Goal: Transaction & Acquisition: Subscribe to service/newsletter

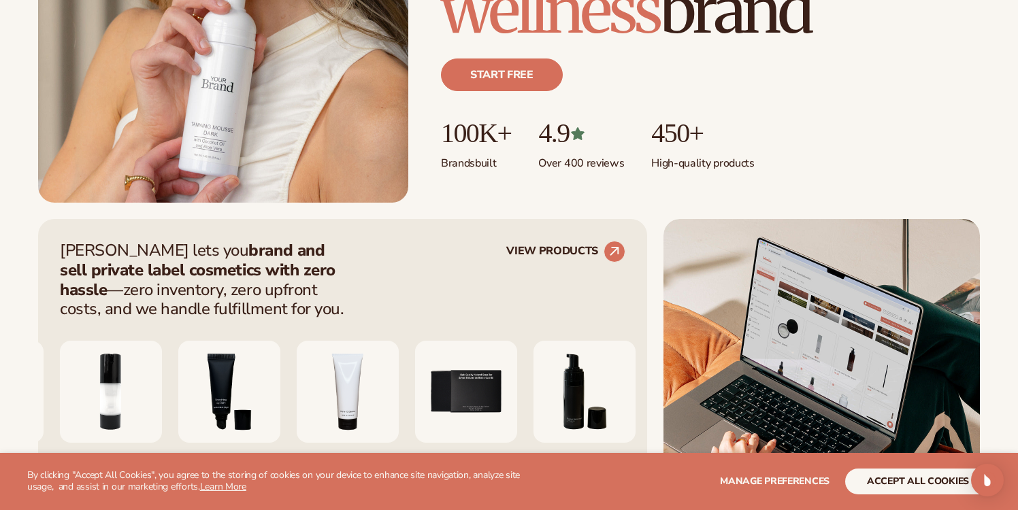
scroll to position [386, 0]
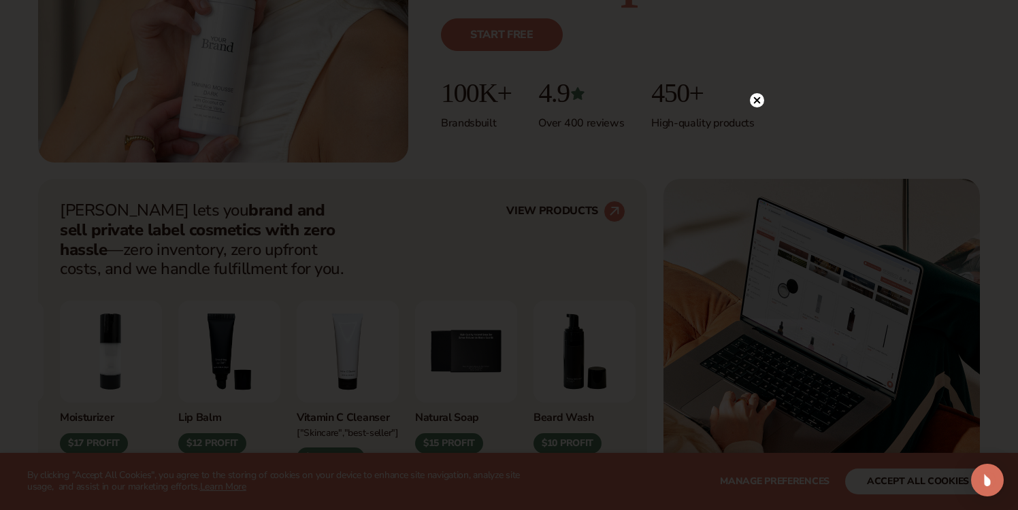
click at [758, 103] on circle at bounding box center [757, 100] width 14 height 14
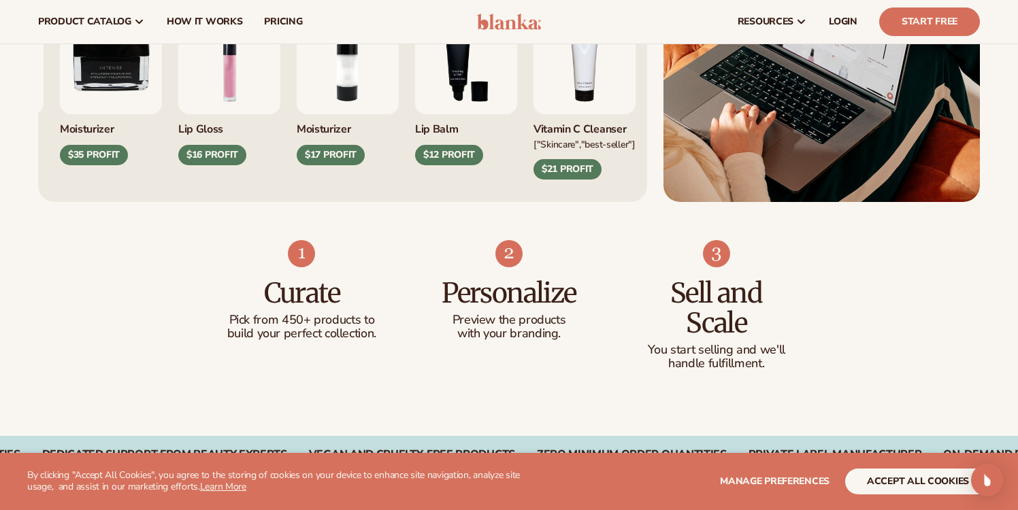
scroll to position [0, 0]
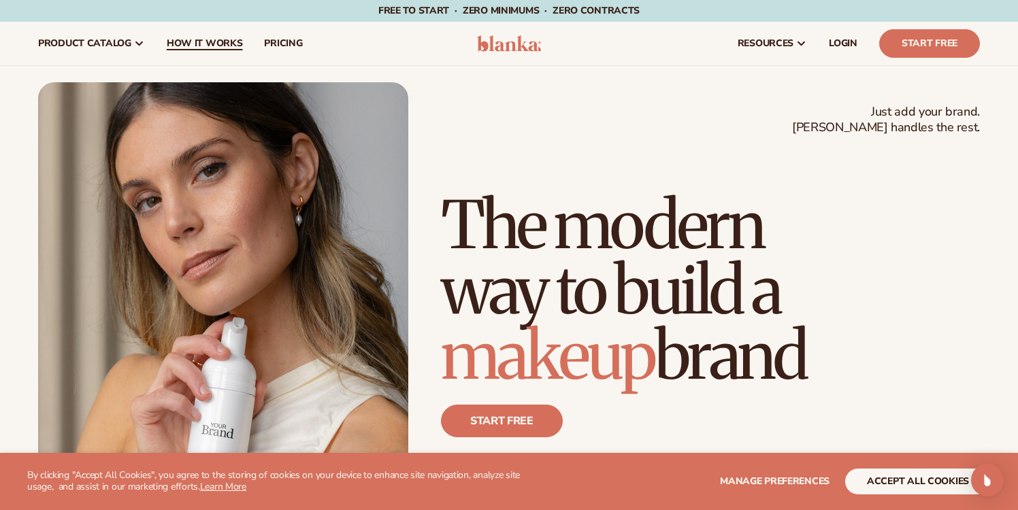
click at [189, 49] on span "How It Works" at bounding box center [205, 43] width 76 height 11
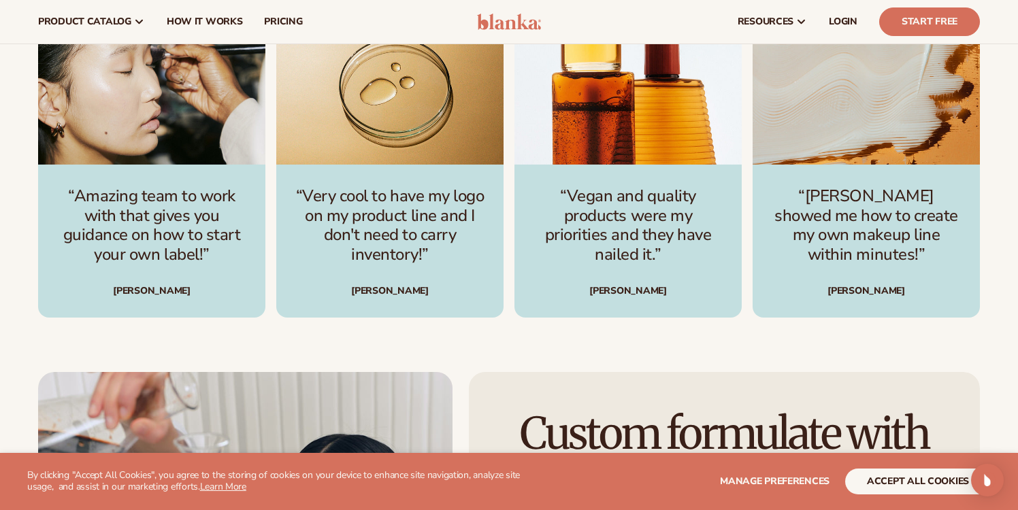
scroll to position [1908, 0]
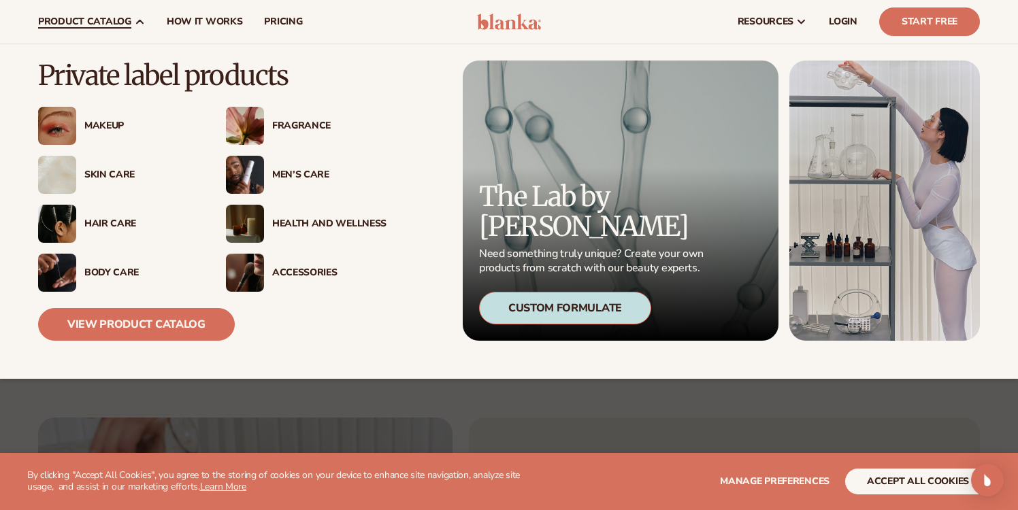
click at [86, 172] on div "Skin Care" at bounding box center [141, 175] width 114 height 12
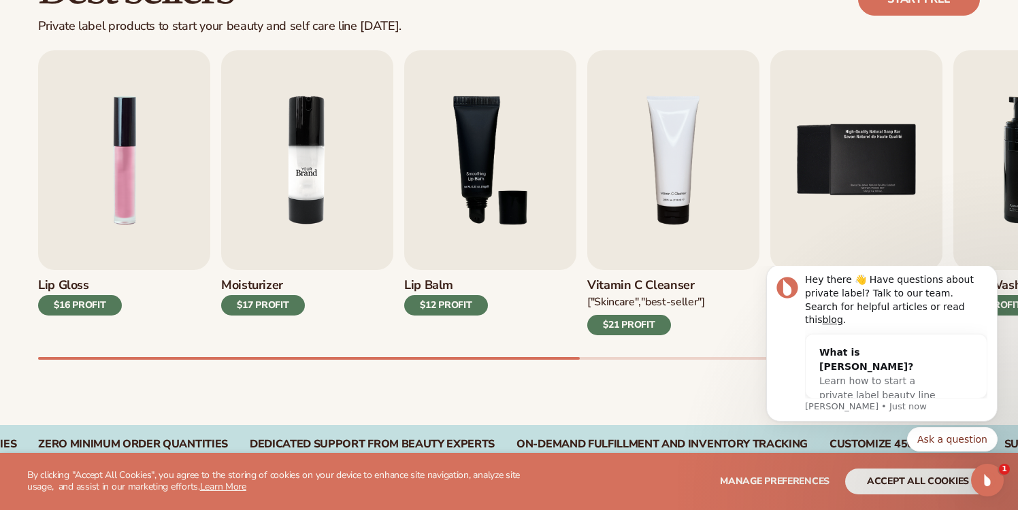
click at [305, 182] on img "2 / 9" at bounding box center [307, 160] width 172 height 220
click at [251, 286] on h3 "Moisturizer" at bounding box center [263, 285] width 84 height 15
click at [258, 307] on div "$17 PROFIT" at bounding box center [263, 305] width 84 height 20
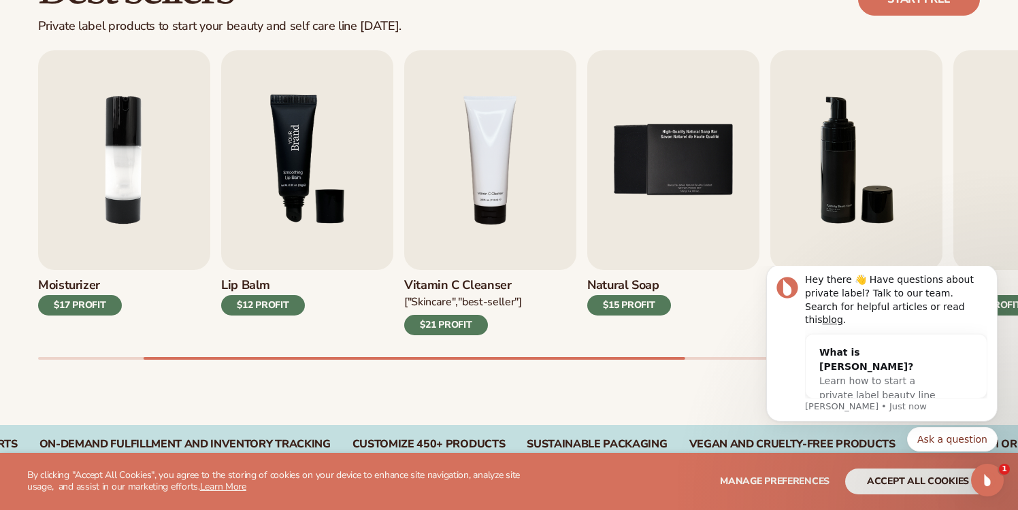
click at [340, 174] on img "3 / 9" at bounding box center [307, 160] width 172 height 220
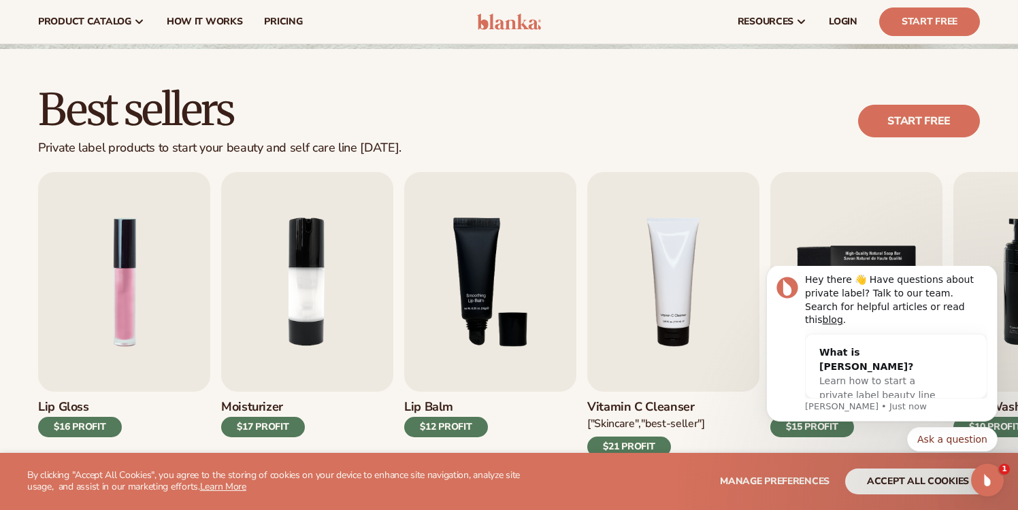
scroll to position [252, 0]
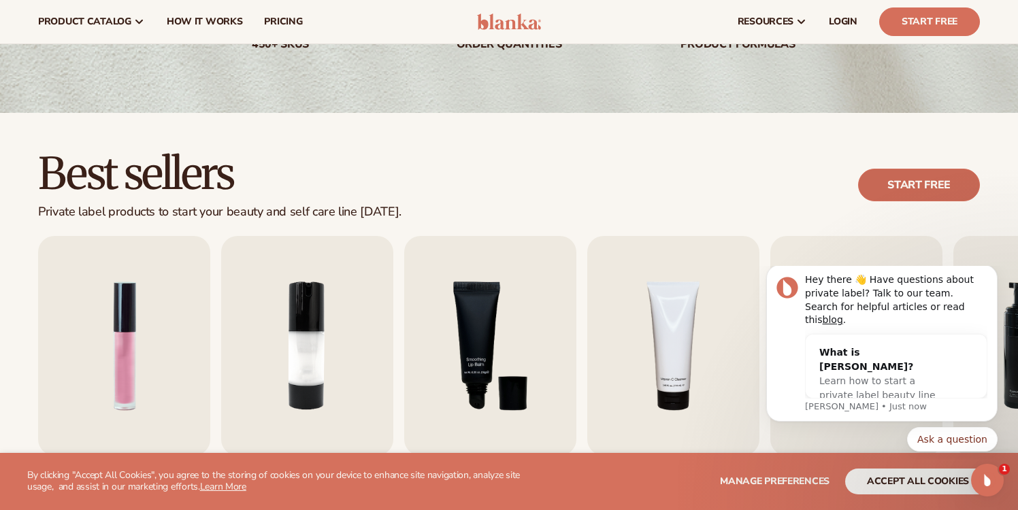
click at [896, 178] on link "Start free" at bounding box center [919, 185] width 122 height 33
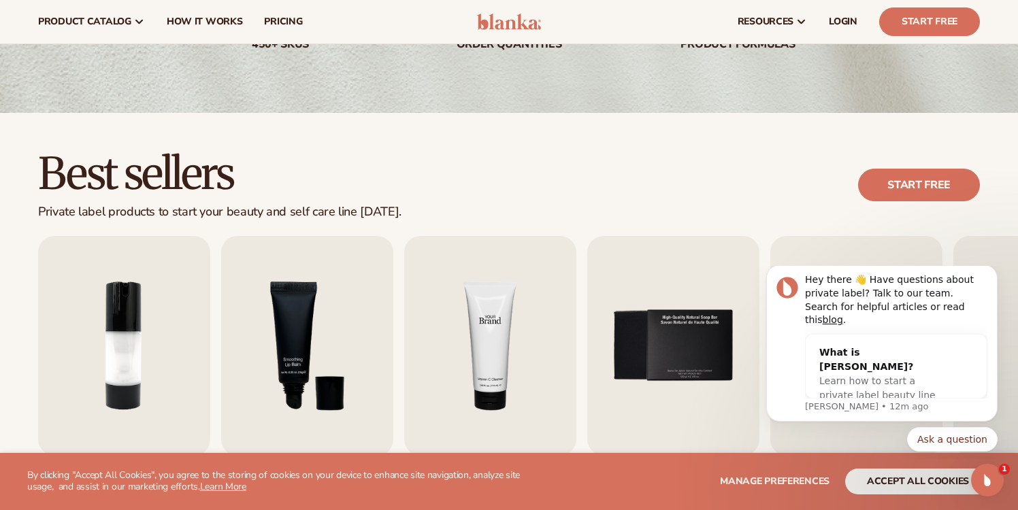
click at [504, 332] on img "4 / 9" at bounding box center [490, 346] width 172 height 220
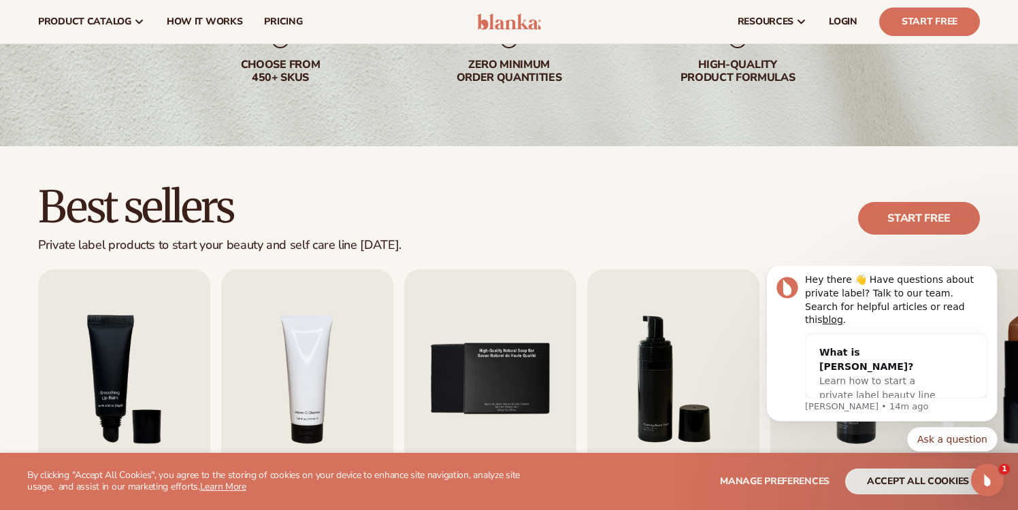
scroll to position [0, 0]
